Goal: Find specific page/section: Find specific page/section

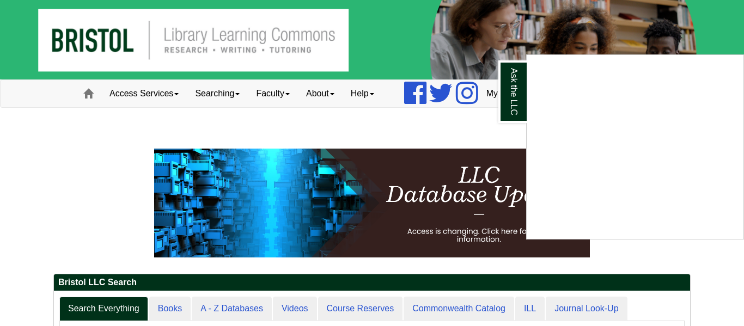
click at [269, 100] on div "Ask the LLC" at bounding box center [372, 163] width 744 height 326
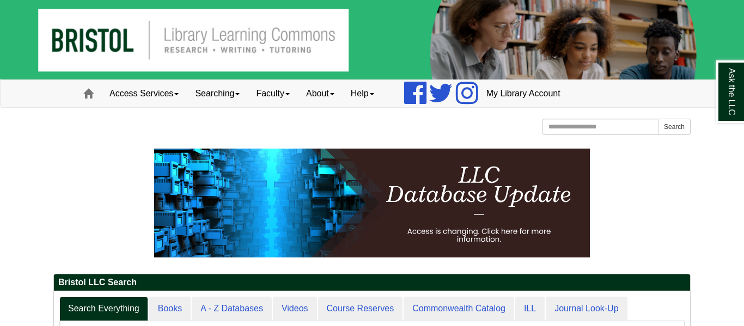
click at [652, 171] on p at bounding box center [371, 203] width 637 height 109
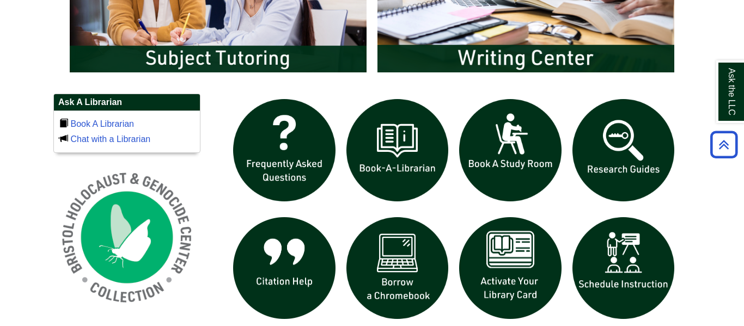
scroll to position [675, 0]
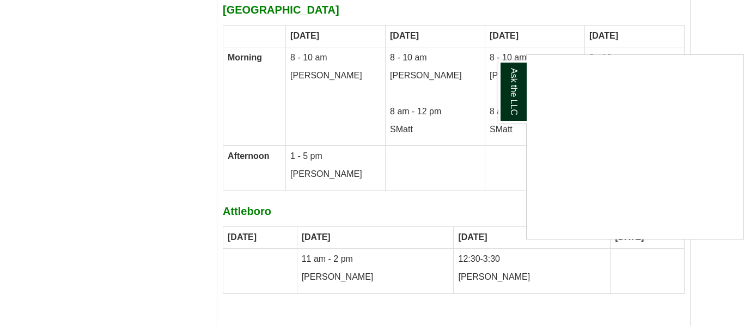
scroll to position [5505, 0]
